Goal: Information Seeking & Learning: Learn about a topic

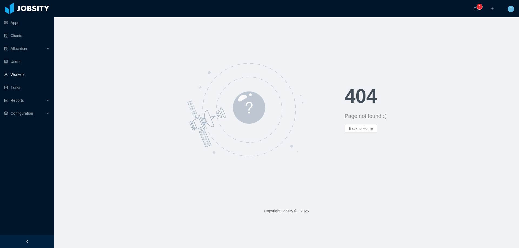
click at [22, 75] on link "Workers" at bounding box center [27, 74] width 46 height 11
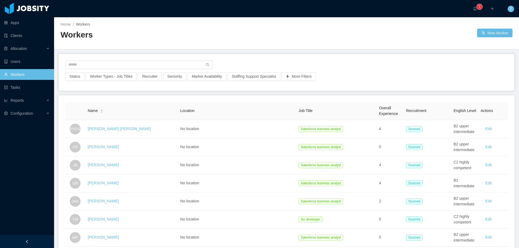
click at [14, 146] on div "Apps Clients Allocation Users Workers Tasks Reports Configuration" at bounding box center [27, 111] width 54 height 222
click at [95, 65] on input "text" at bounding box center [139, 65] width 148 height 9
paste input "**********"
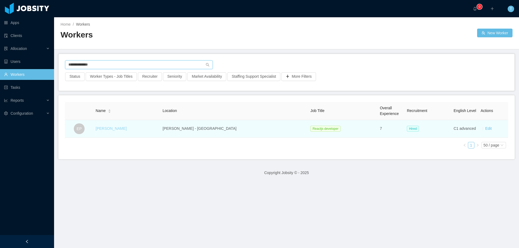
type input "**********"
click at [113, 129] on link "Edwin Poueriet" at bounding box center [111, 128] width 31 height 4
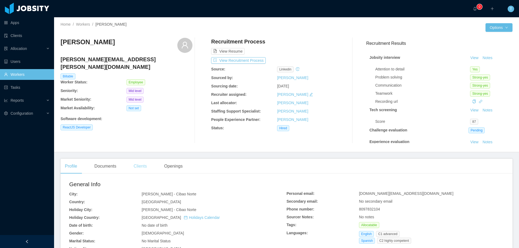
click at [140, 169] on div "Clients" at bounding box center [140, 166] width 22 height 15
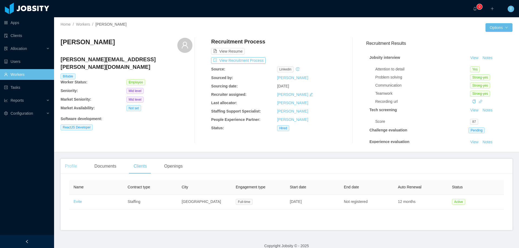
click at [71, 166] on div "Profile" at bounding box center [71, 166] width 21 height 15
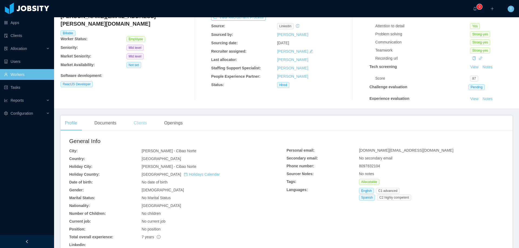
scroll to position [27, 0]
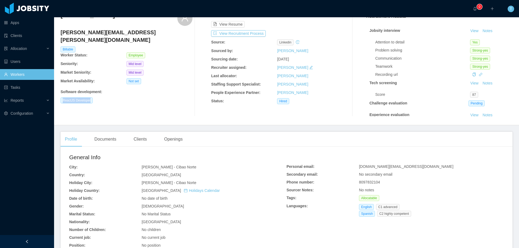
drag, startPoint x: 97, startPoint y: 93, endPoint x: 60, endPoint y: 93, distance: 37.0
click at [60, 93] on div "Home / Workers / Edwin Poueriet / Options Edwin Poueriet edwin.poueriet@jobsity…" at bounding box center [286, 57] width 465 height 135
copy span "ReactJS Developer"
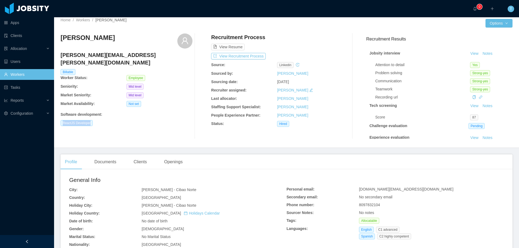
scroll to position [0, 0]
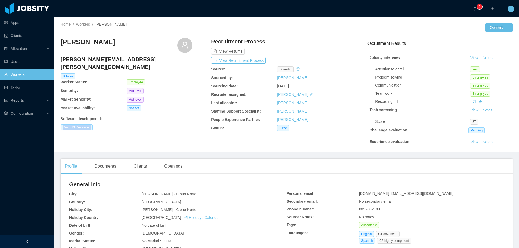
click at [30, 75] on link "Workers" at bounding box center [27, 74] width 46 height 11
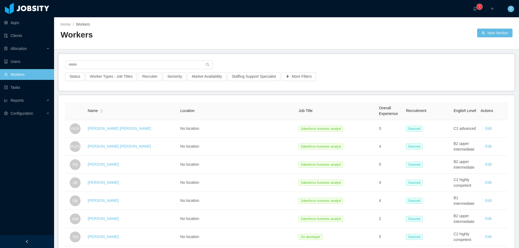
click at [89, 70] on div at bounding box center [286, 67] width 443 height 12
click at [90, 67] on input "text" at bounding box center [139, 65] width 148 height 9
paste input "**********"
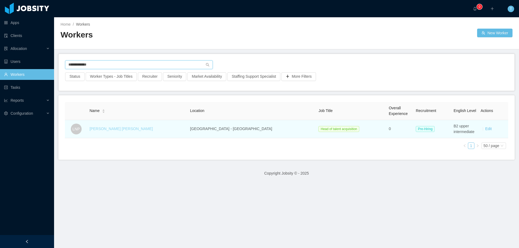
type input "**********"
click at [118, 129] on link "Laura Natalia Perez" at bounding box center [120, 129] width 63 height 4
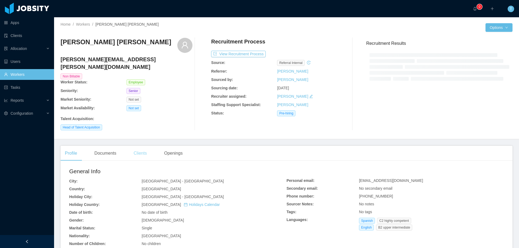
click at [138, 147] on div "Clients" at bounding box center [140, 153] width 22 height 15
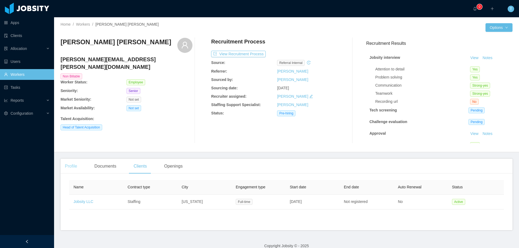
click at [70, 163] on div "Profile" at bounding box center [71, 166] width 21 height 15
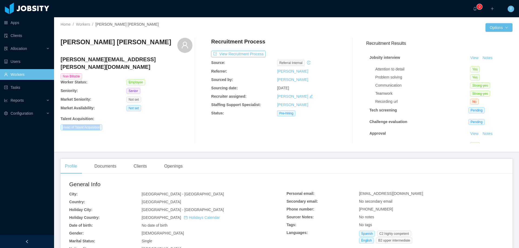
drag, startPoint x: 108, startPoint y: 121, endPoint x: 60, endPoint y: 121, distance: 47.8
click at [60, 121] on div "Home / Workers / Laura Natalia Perez / Options Laura Natalia Perez natalia.pere…" at bounding box center [286, 84] width 465 height 135
copy span "Head of Talent Acquisition"
click at [149, 127] on div "Laura Natalia Perez natalia.perez@jobsity.com Non Billable Worker Status: Emplo…" at bounding box center [127, 91] width 132 height 106
click at [172, 129] on div "Laura Natalia Perez natalia.perez@jobsity.com Non Billable Worker Status: Emplo…" at bounding box center [127, 91] width 132 height 106
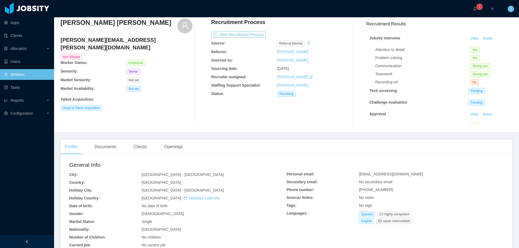
scroll to position [81, 0]
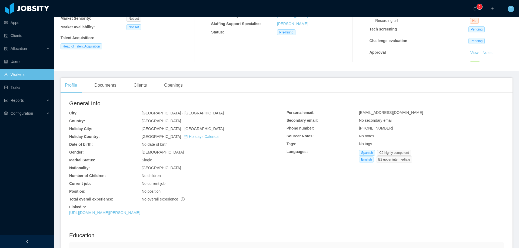
click at [18, 76] on link "Workers" at bounding box center [27, 74] width 46 height 11
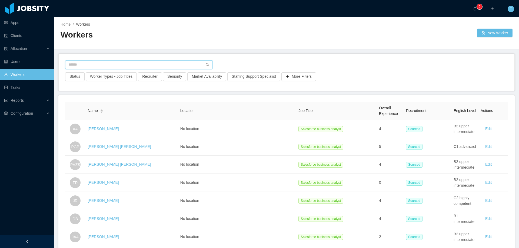
click at [103, 63] on input "text" at bounding box center [139, 65] width 148 height 9
paste input "**********"
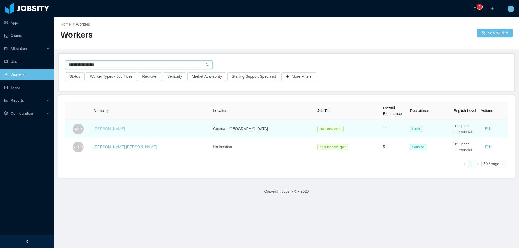
type input "**********"
click at [122, 129] on link "Andres Felipe Perez" at bounding box center [109, 129] width 31 height 4
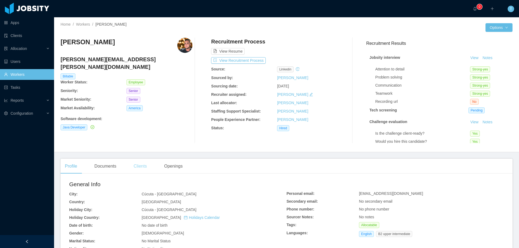
click at [136, 167] on div "Clients" at bounding box center [140, 166] width 22 height 15
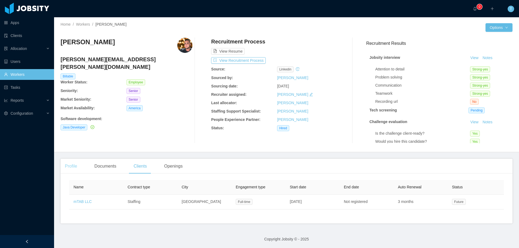
click at [72, 170] on div "Profile" at bounding box center [71, 166] width 21 height 15
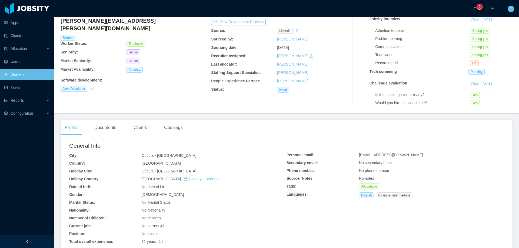
scroll to position [54, 0]
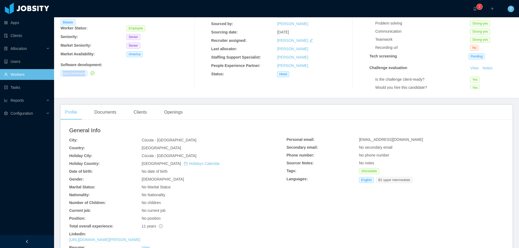
drag, startPoint x: 58, startPoint y: 67, endPoint x: 86, endPoint y: 68, distance: 27.9
click at [86, 68] on div "Home / Workers / Andres Felipe Perez / Options Andres Felipe Perez andres.perez…" at bounding box center [286, 30] width 465 height 135
copy span "Java Developer"
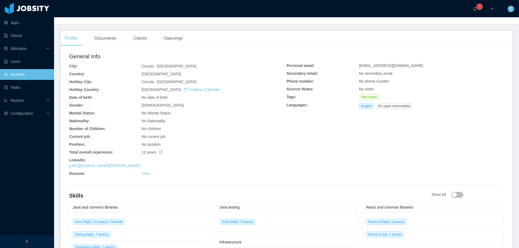
scroll to position [135, 0]
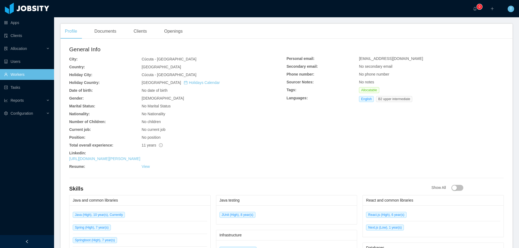
click at [18, 73] on link "Workers" at bounding box center [27, 74] width 46 height 11
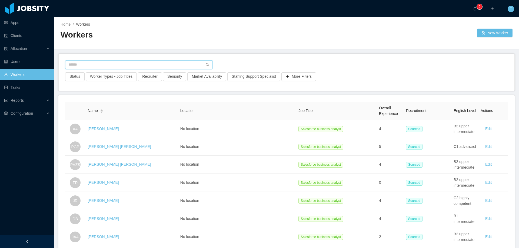
click at [99, 65] on input "text" at bounding box center [139, 65] width 148 height 9
paste input "**********"
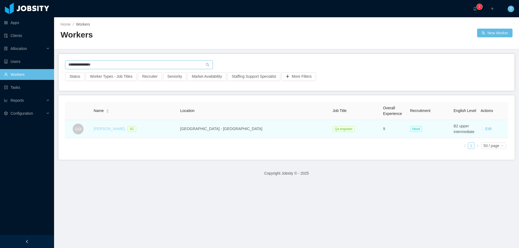
type input "**********"
click at [118, 130] on link "Giovanny De leon" at bounding box center [109, 129] width 31 height 4
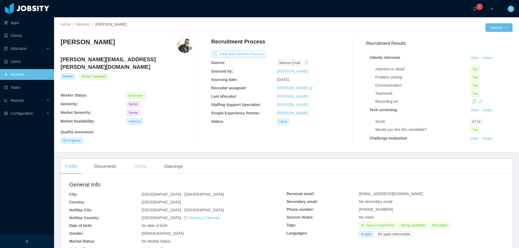
click at [142, 164] on div "Clients" at bounding box center [140, 166] width 22 height 15
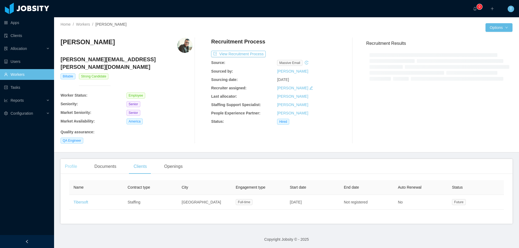
click at [73, 159] on div "Profile" at bounding box center [71, 166] width 21 height 15
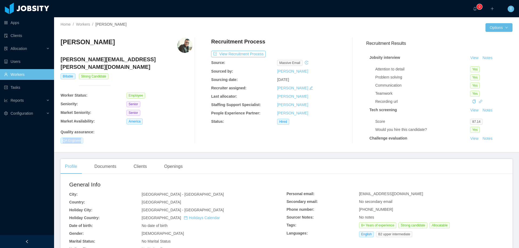
drag, startPoint x: 89, startPoint y: 135, endPoint x: 61, endPoint y: 134, distance: 28.1
click at [61, 138] on div "QA Engineer" at bounding box center [127, 141] width 132 height 6
copy span "QA Engineer"
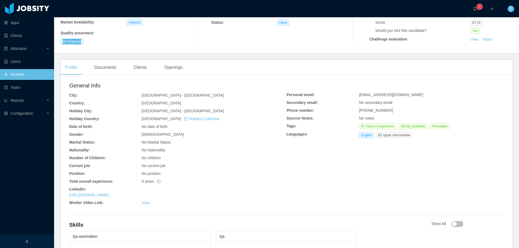
scroll to position [108, 0]
